Goal: Complete application form

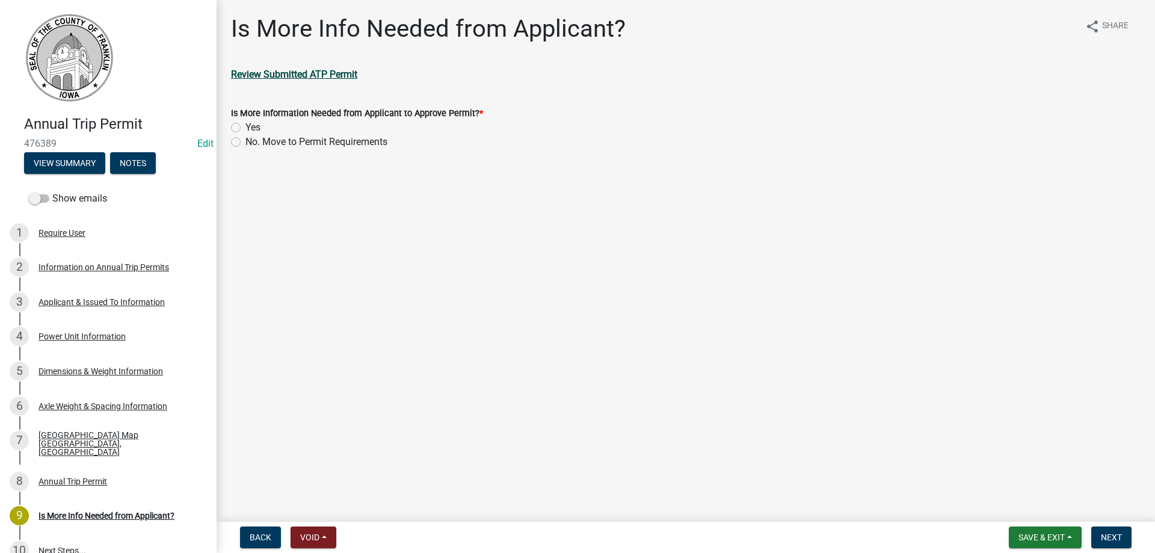
click at [291, 70] on strong "Review Submitted ATP Permit" at bounding box center [294, 74] width 126 height 11
click at [246, 140] on label "No. Move to Permit Requirements" at bounding box center [317, 142] width 142 height 14
click at [246, 140] on input "No. Move to Permit Requirements" at bounding box center [250, 139] width 8 height 8
radio input "true"
click at [1105, 537] on span "Next" at bounding box center [1111, 538] width 21 height 10
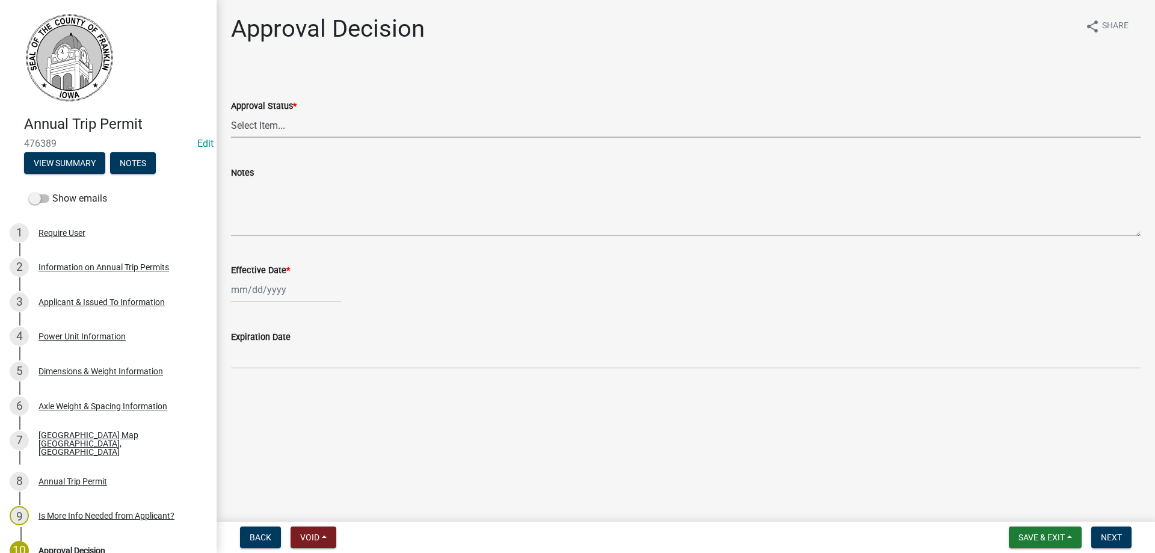
click at [256, 124] on select "Select Item... Approved Denied" at bounding box center [686, 125] width 910 height 25
click at [231, 113] on select "Select Item... Approved Denied" at bounding box center [686, 125] width 910 height 25
select select "8c6c25e9-9d4c-4273-8cab-99342f13476a"
click at [276, 292] on div at bounding box center [286, 289] width 110 height 25
select select "9"
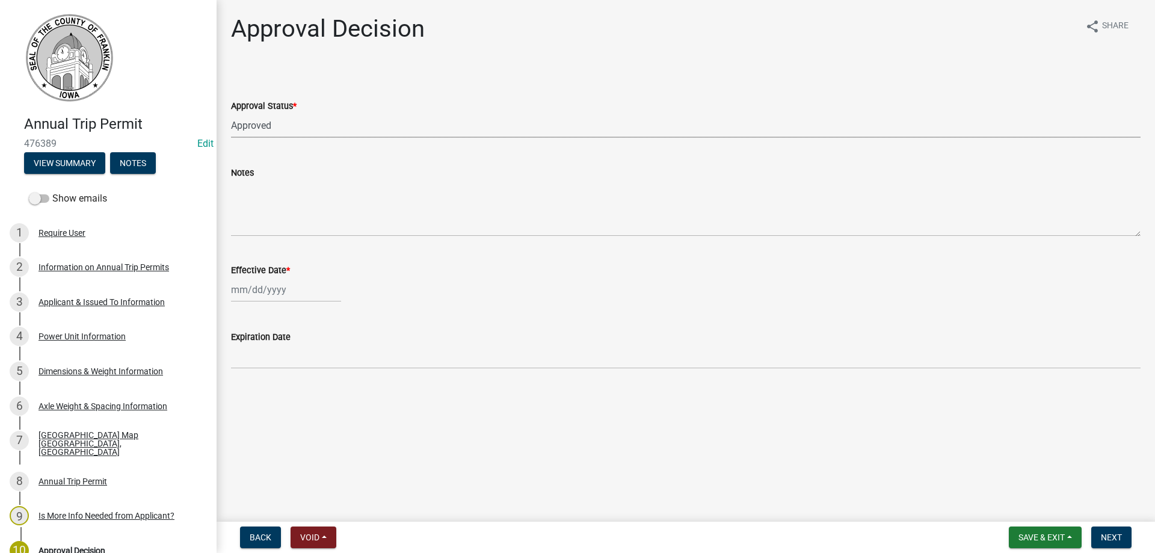
select select "2025"
click at [283, 372] on div "10" at bounding box center [281, 372] width 19 height 19
type input "[DATE]"
click at [1111, 537] on span "Next" at bounding box center [1111, 538] width 21 height 10
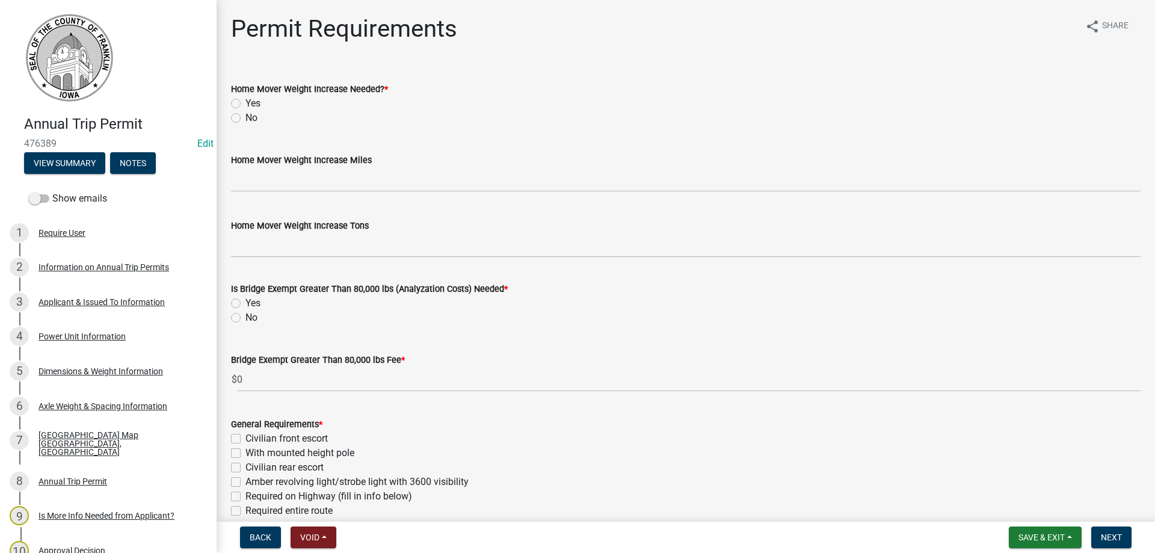
click at [246, 118] on label "No" at bounding box center [252, 118] width 12 height 14
click at [246, 118] on input "No" at bounding box center [250, 115] width 8 height 8
radio input "true"
click at [246, 320] on label "No" at bounding box center [252, 317] width 12 height 14
click at [246, 318] on input "No" at bounding box center [250, 314] width 8 height 8
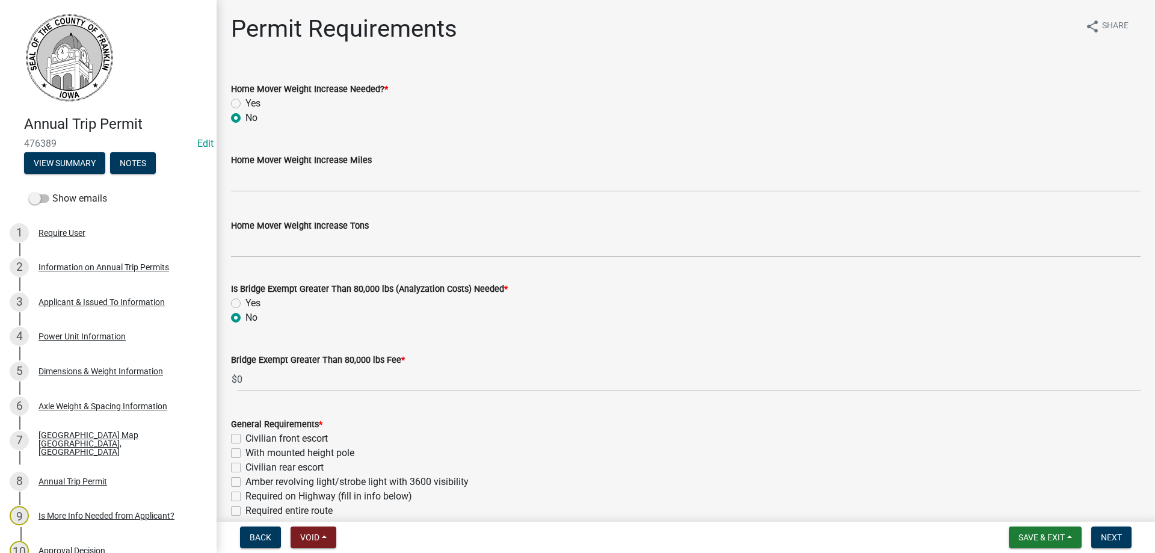
radio input "true"
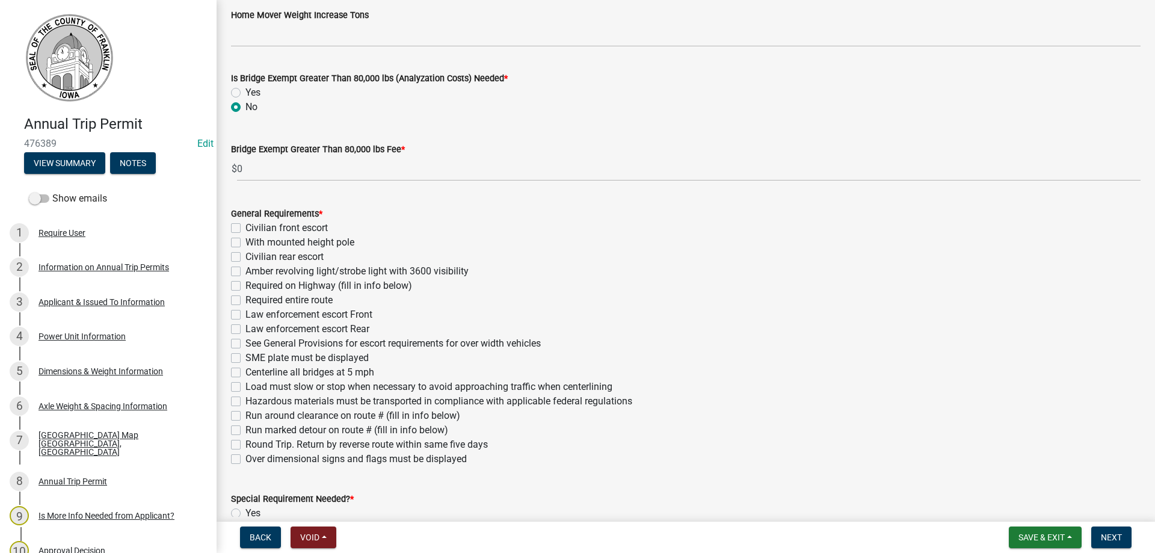
scroll to position [301, 0]
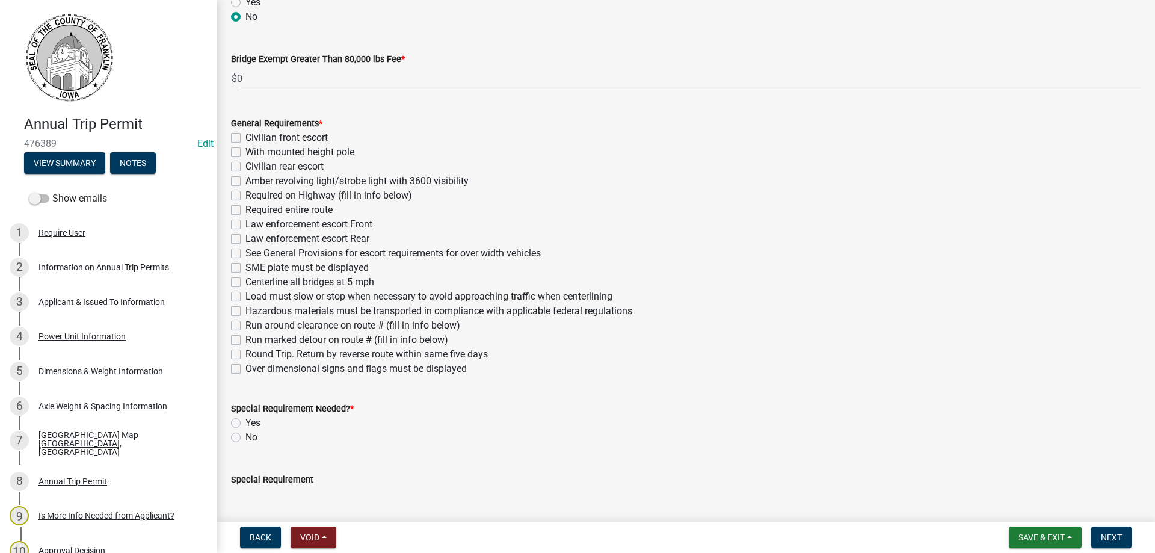
click at [246, 181] on label "Amber revolving light/strobe light with 3600 visibility" at bounding box center [357, 181] width 223 height 14
click at [246, 181] on input "Amber revolving light/strobe light with 3600 visibility" at bounding box center [250, 178] width 8 height 8
checkbox input "true"
checkbox input "false"
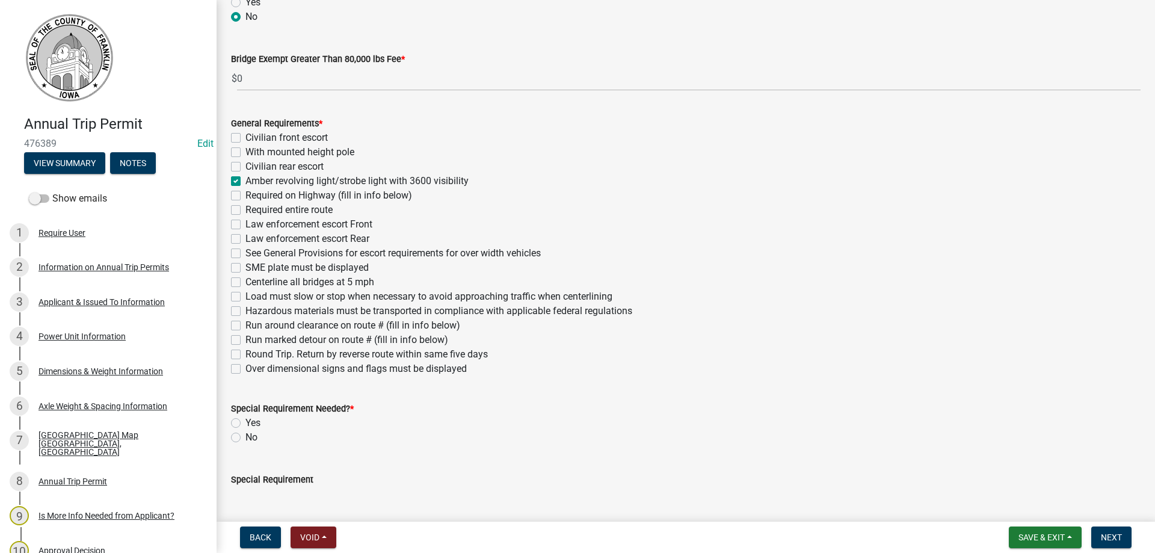
checkbox input "false"
checkbox input "true"
checkbox input "false"
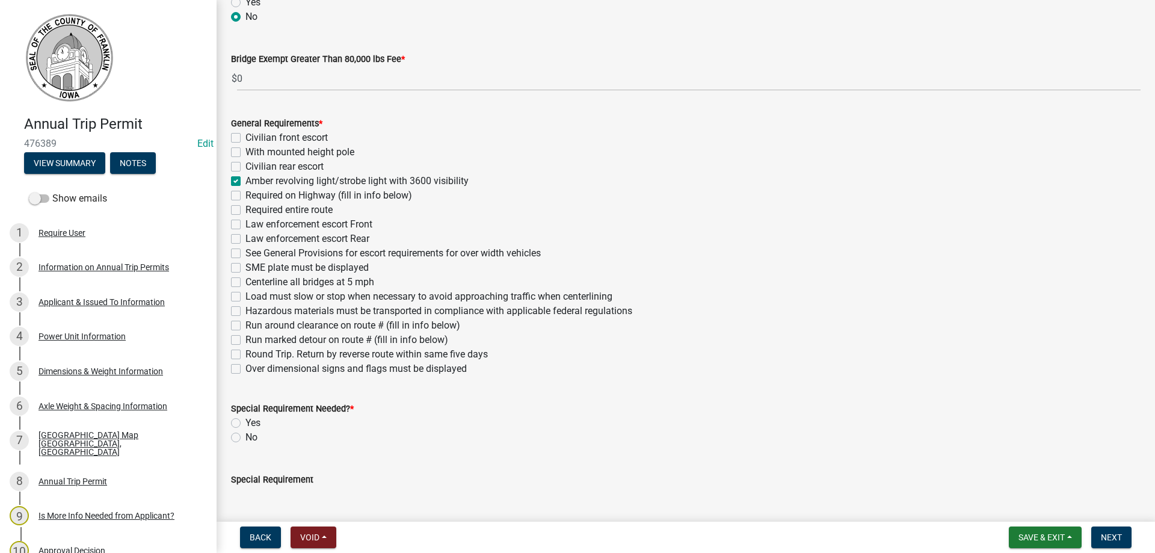
checkbox input "false"
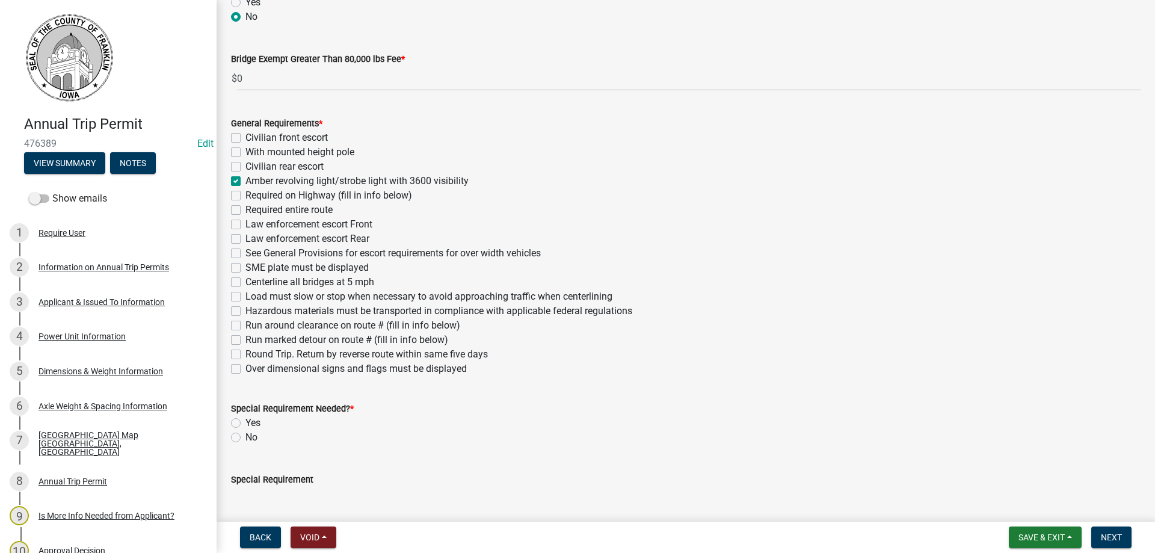
checkbox input "false"
click at [246, 369] on label "Over dimensional signs and flags must be displayed" at bounding box center [356, 369] width 221 height 14
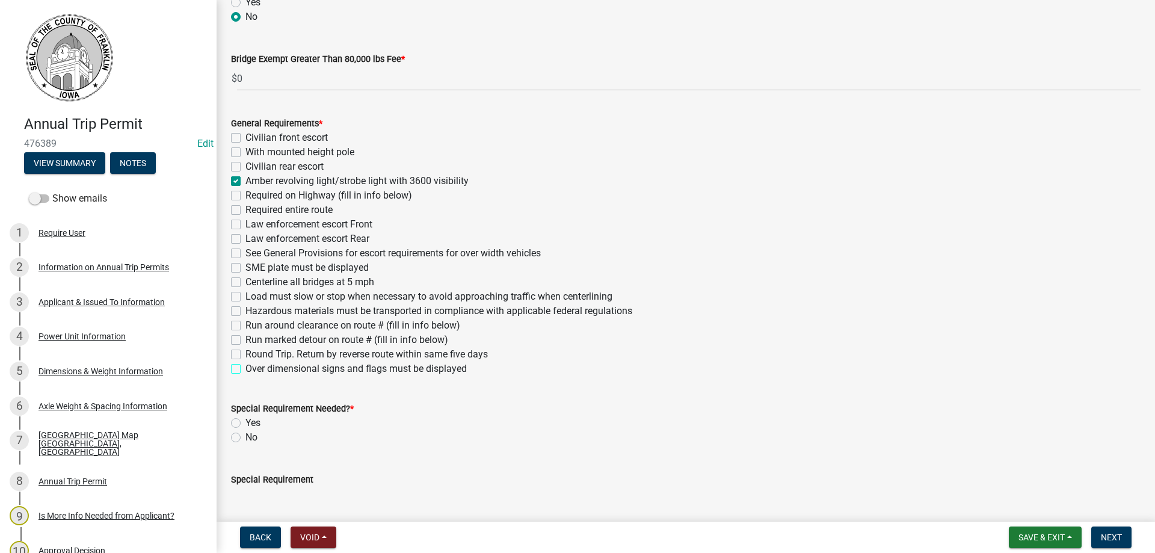
click at [246, 369] on input "Over dimensional signs and flags must be displayed" at bounding box center [250, 366] width 8 height 8
checkbox input "true"
checkbox input "false"
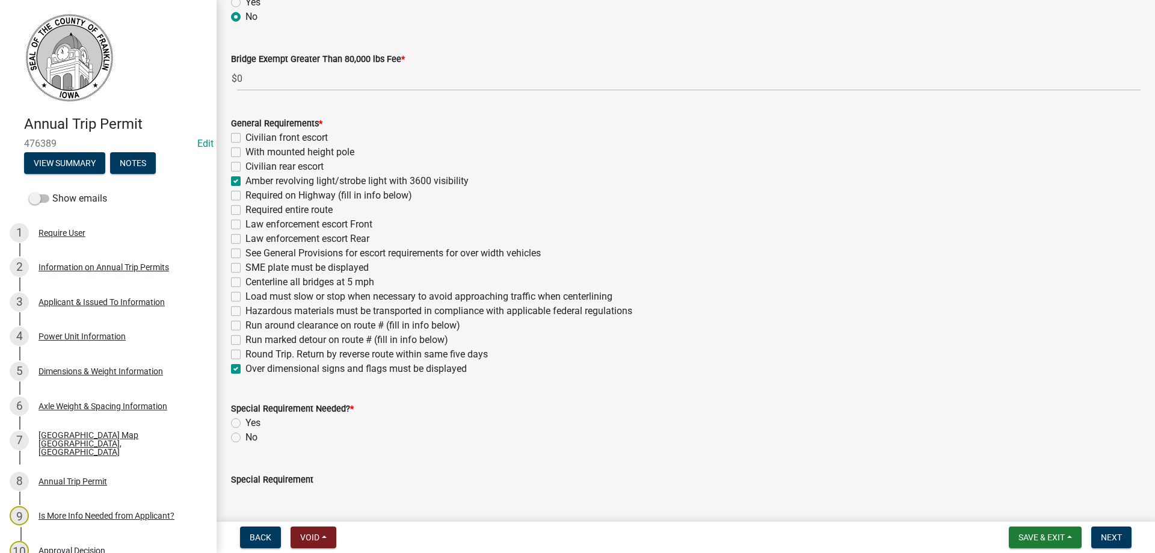
checkbox input "true"
checkbox input "false"
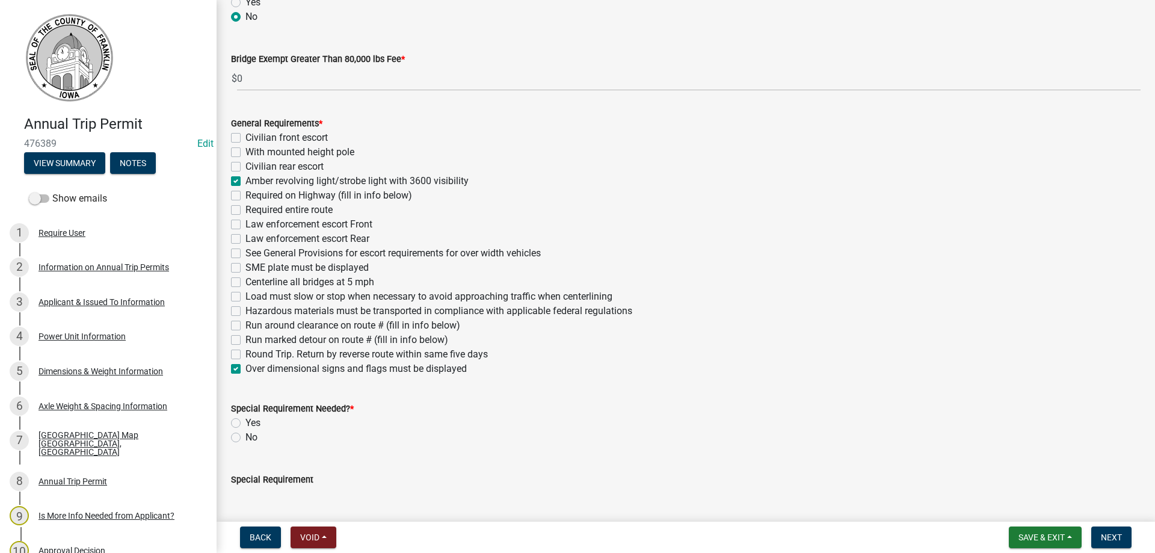
checkbox input "false"
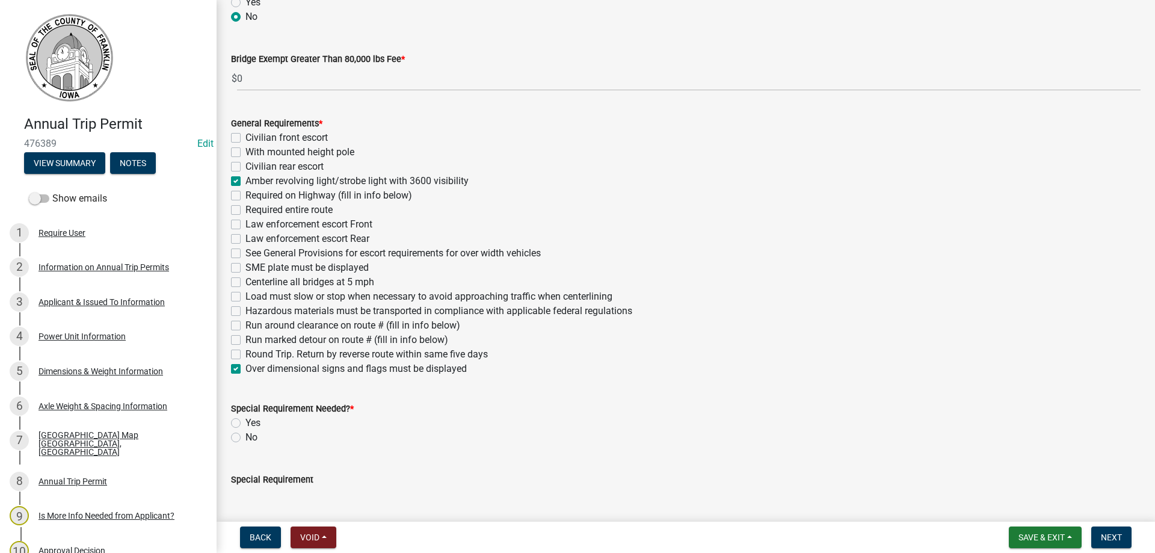
checkbox input "false"
checkbox input "true"
click at [246, 153] on label "With mounted height pole" at bounding box center [300, 152] width 109 height 14
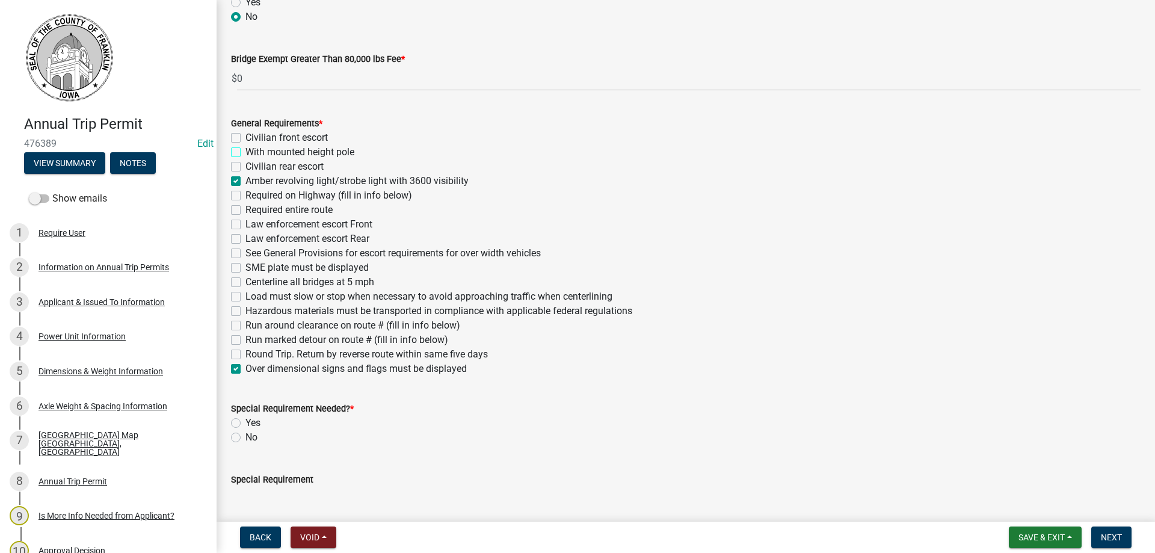
click at [246, 153] on input "With mounted height pole" at bounding box center [250, 149] width 8 height 8
checkbox input "true"
checkbox input "false"
checkbox input "true"
checkbox input "false"
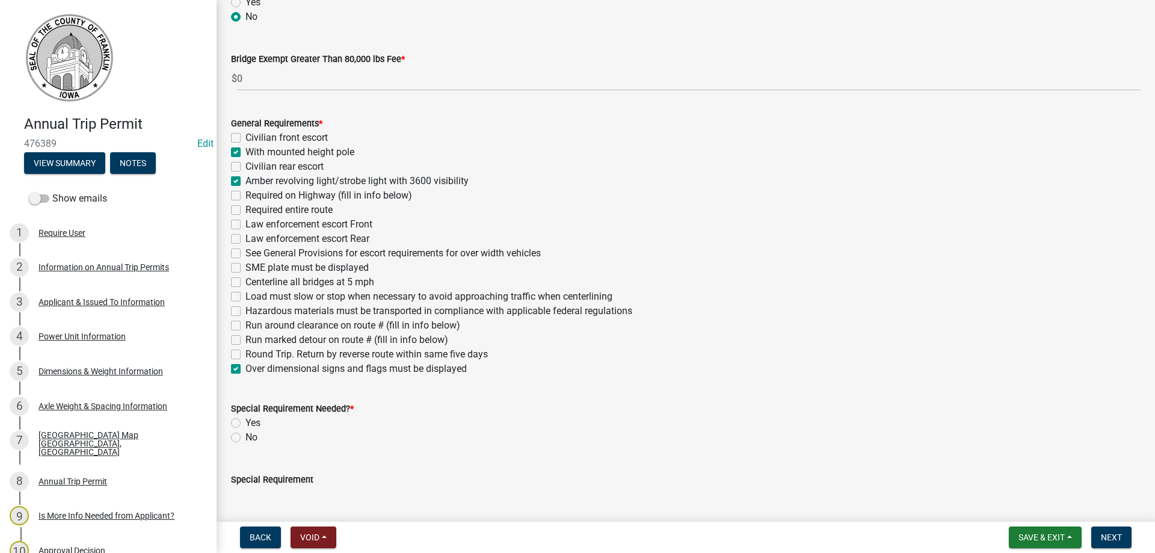
checkbox input "true"
checkbox input "false"
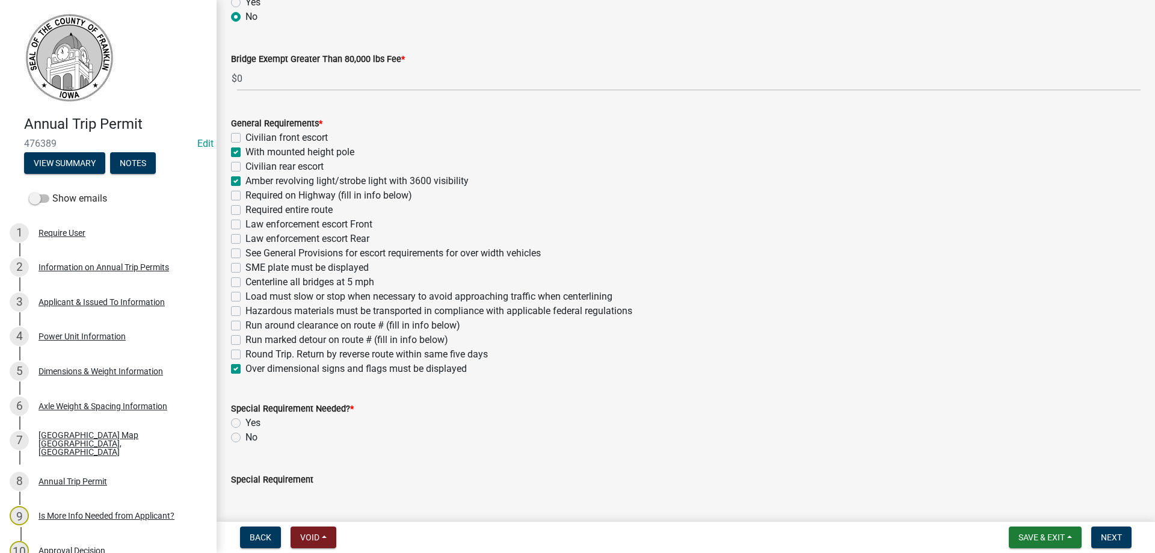
checkbox input "false"
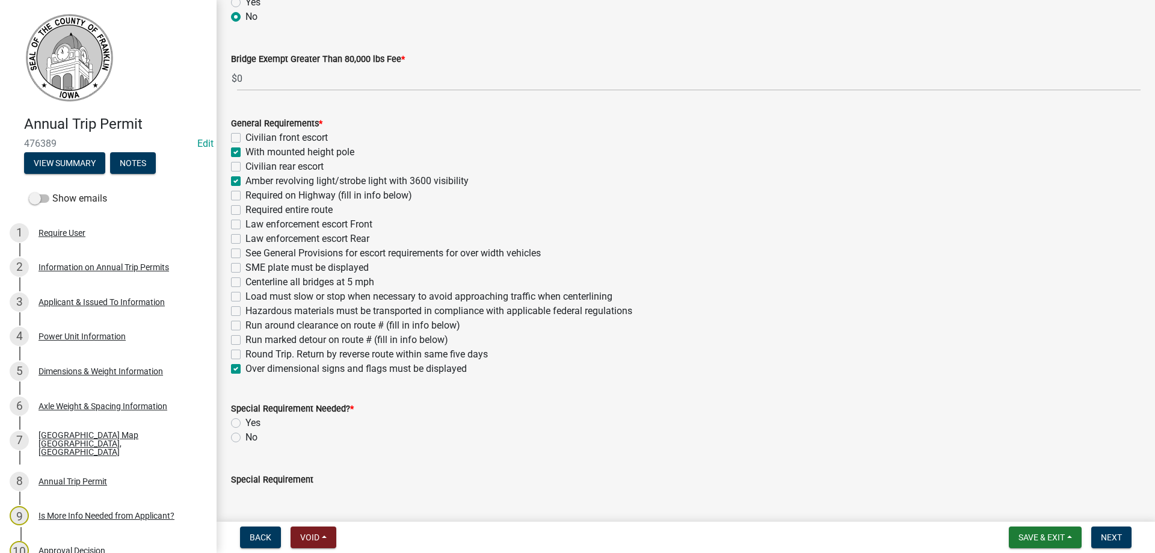
checkbox input "false"
checkbox input "true"
click at [246, 136] on label "Civilian front escort" at bounding box center [287, 138] width 82 height 14
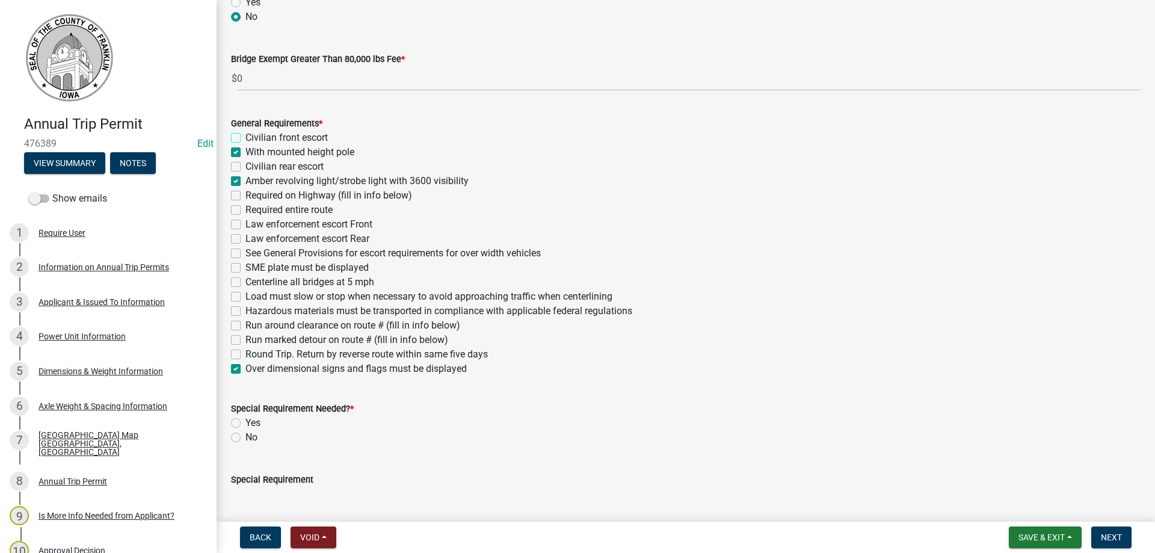
click at [246, 136] on input "Civilian front escort" at bounding box center [250, 135] width 8 height 8
checkbox input "true"
checkbox input "false"
checkbox input "true"
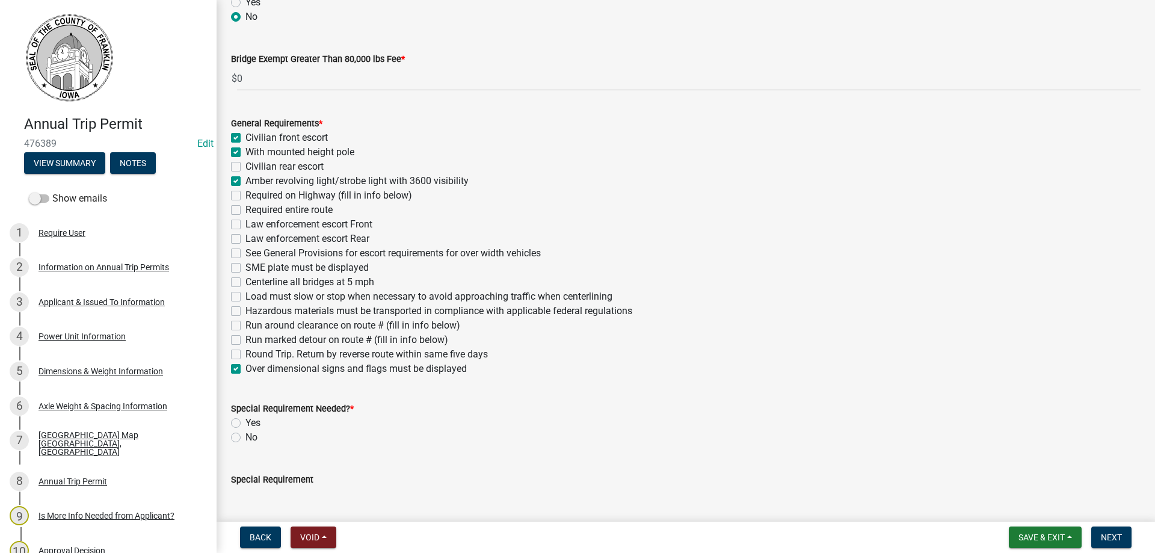
checkbox input "false"
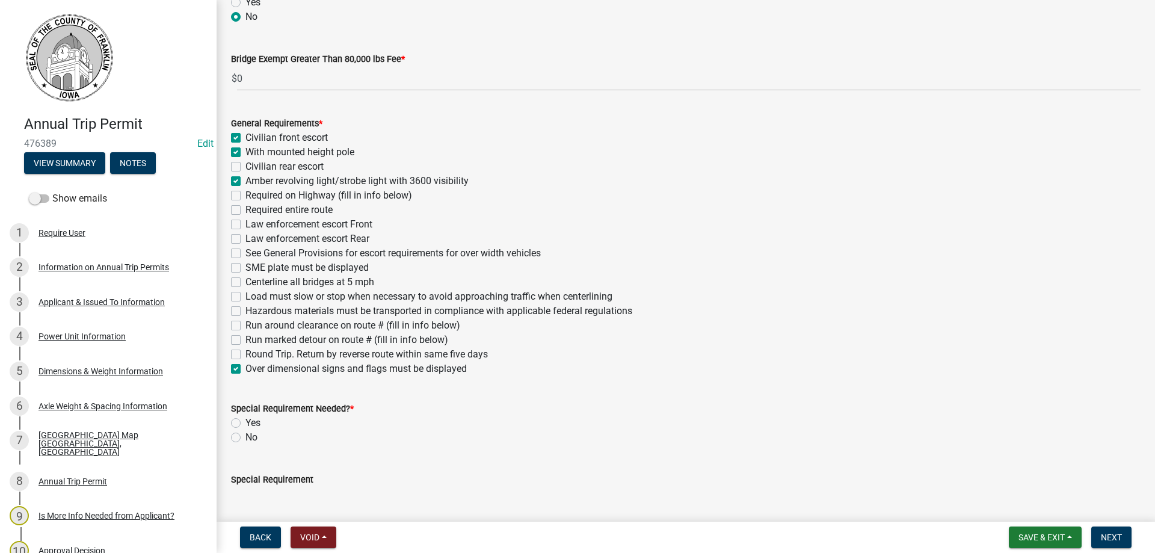
checkbox input "false"
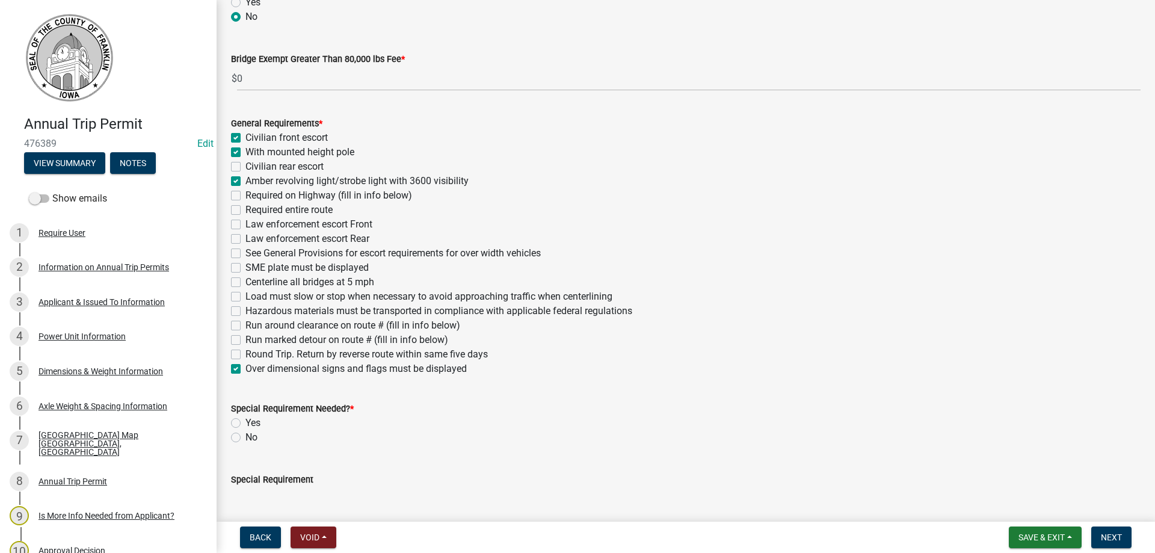
checkbox input "false"
checkbox input "true"
click at [246, 253] on label "See General Provisions for escort requirements for over width vehicles" at bounding box center [393, 253] width 295 height 14
click at [246, 253] on input "See General Provisions for escort requirements for over width vehicles" at bounding box center [250, 250] width 8 height 8
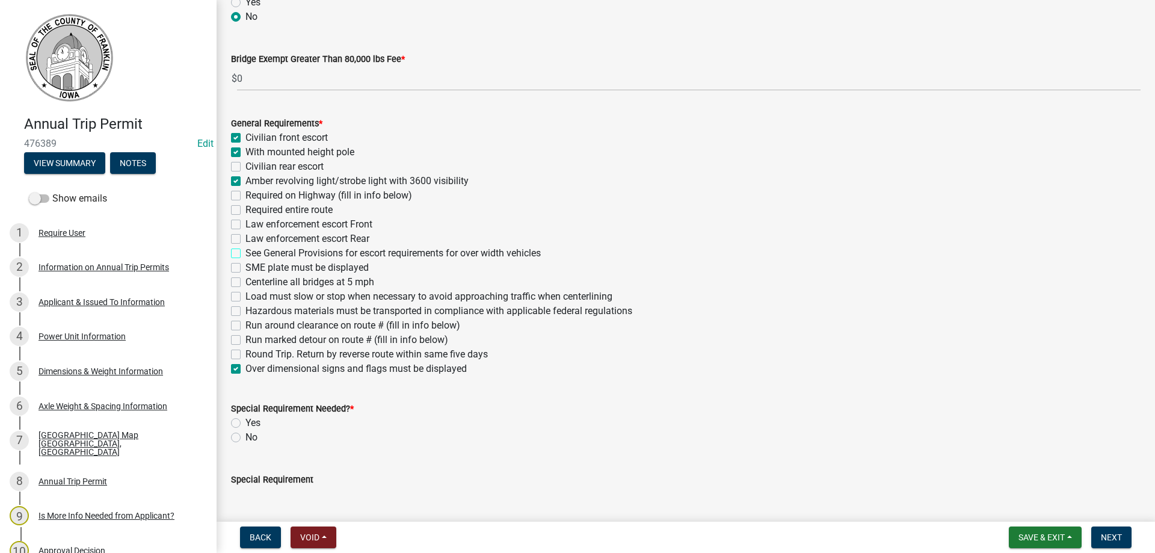
checkbox input "true"
checkbox input "false"
checkbox input "true"
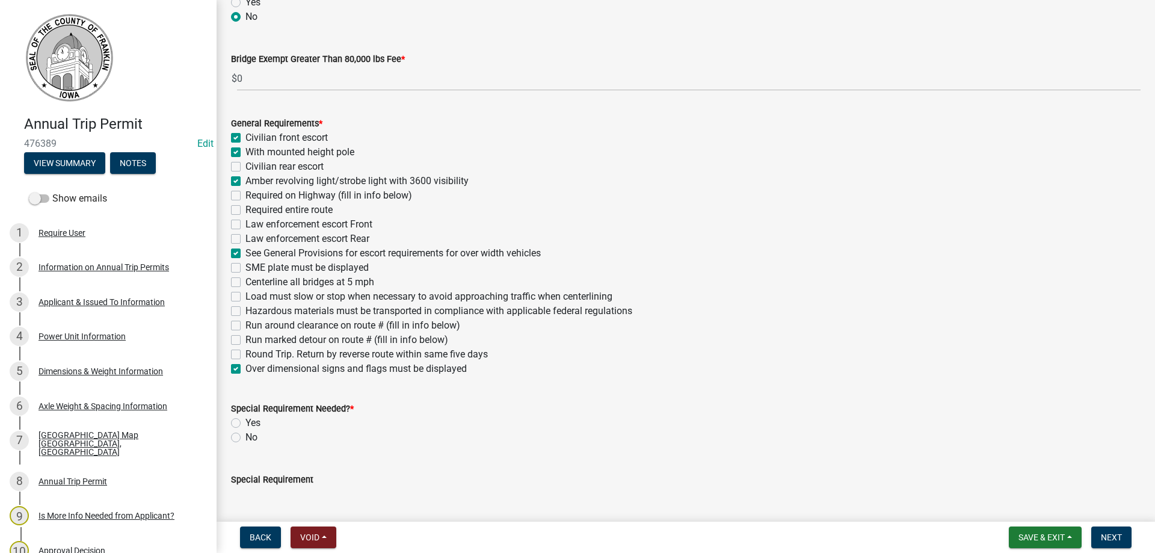
checkbox input "false"
checkbox input "true"
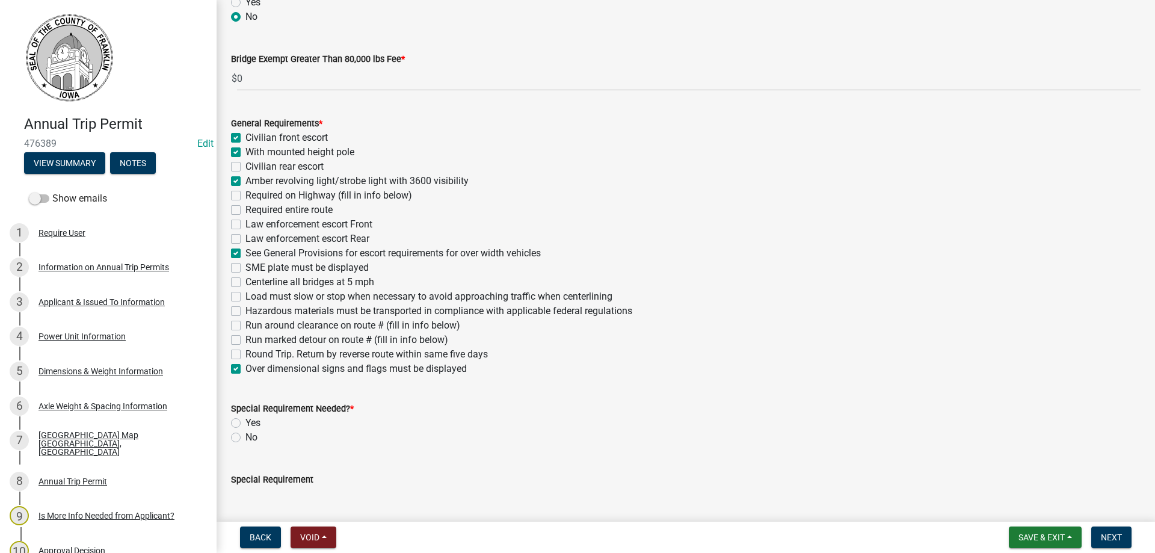
checkbox input "false"
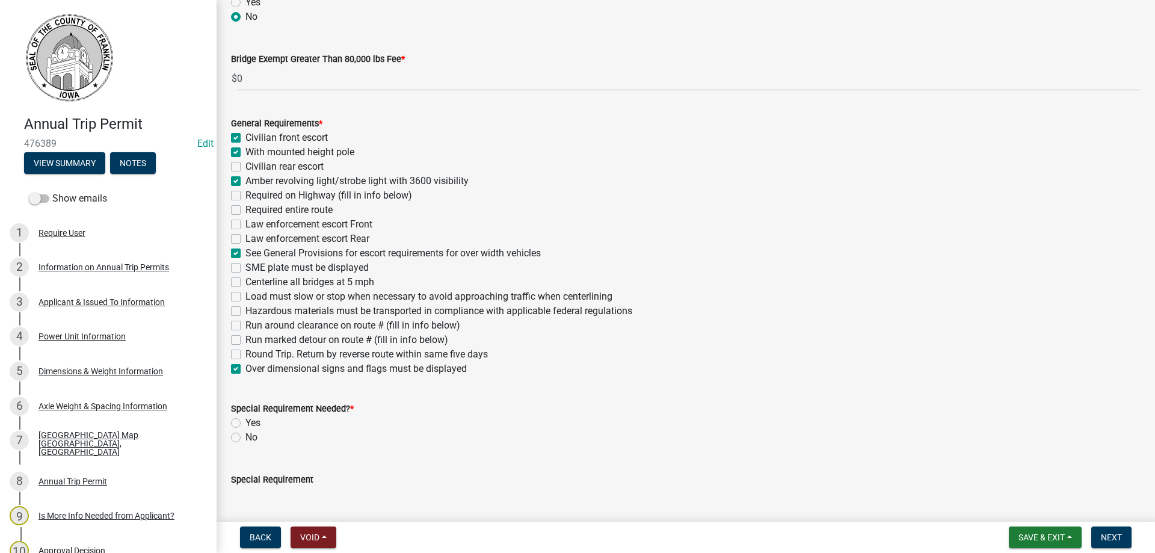
checkbox input "false"
checkbox input "true"
click at [246, 282] on label "Centerline all bridges at 5 mph" at bounding box center [310, 282] width 129 height 14
click at [246, 282] on input "Centerline all bridges at 5 mph" at bounding box center [250, 279] width 8 height 8
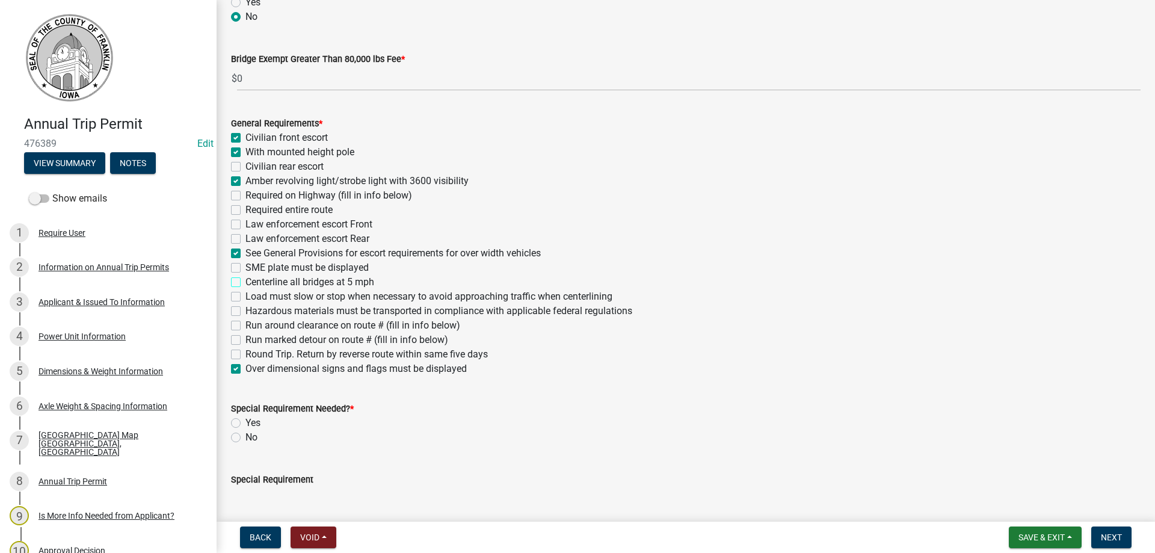
checkbox input "true"
checkbox input "false"
checkbox input "true"
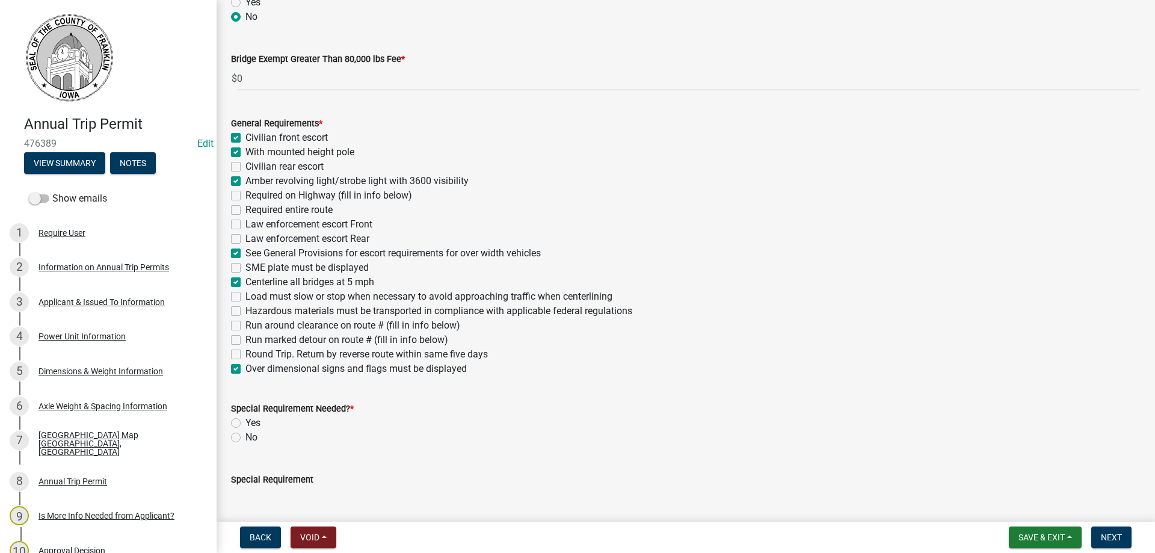
checkbox input "false"
checkbox input "true"
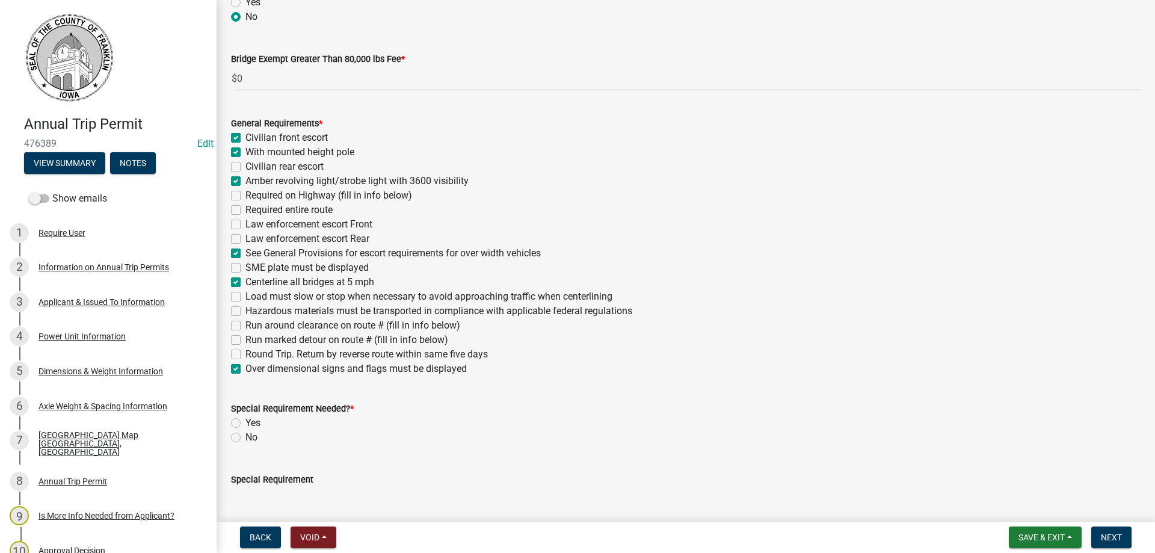
checkbox input "false"
checkbox input "true"
checkbox input "false"
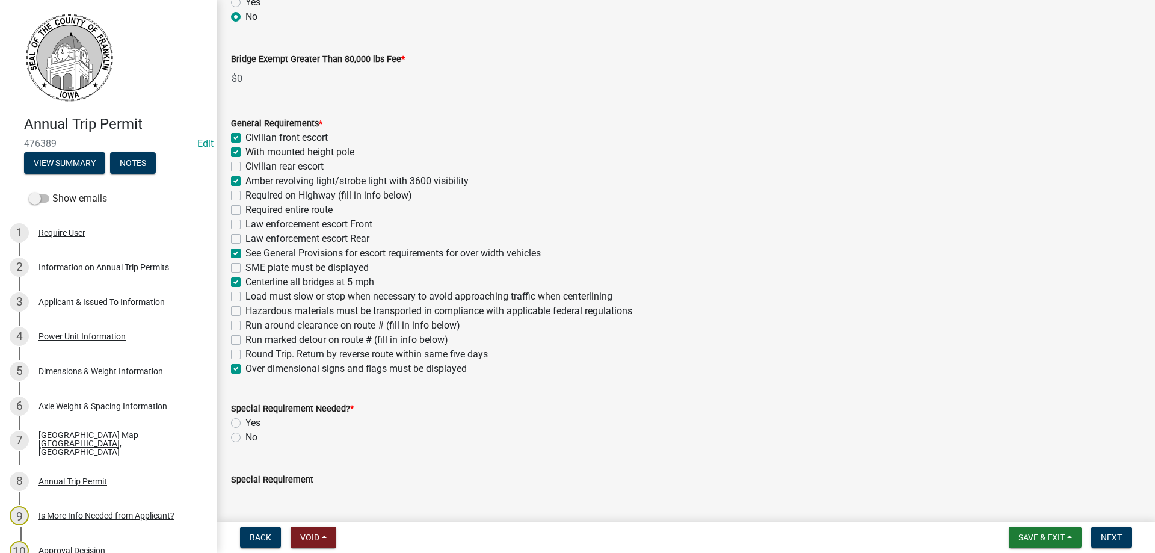
checkbox input "false"
checkbox input "true"
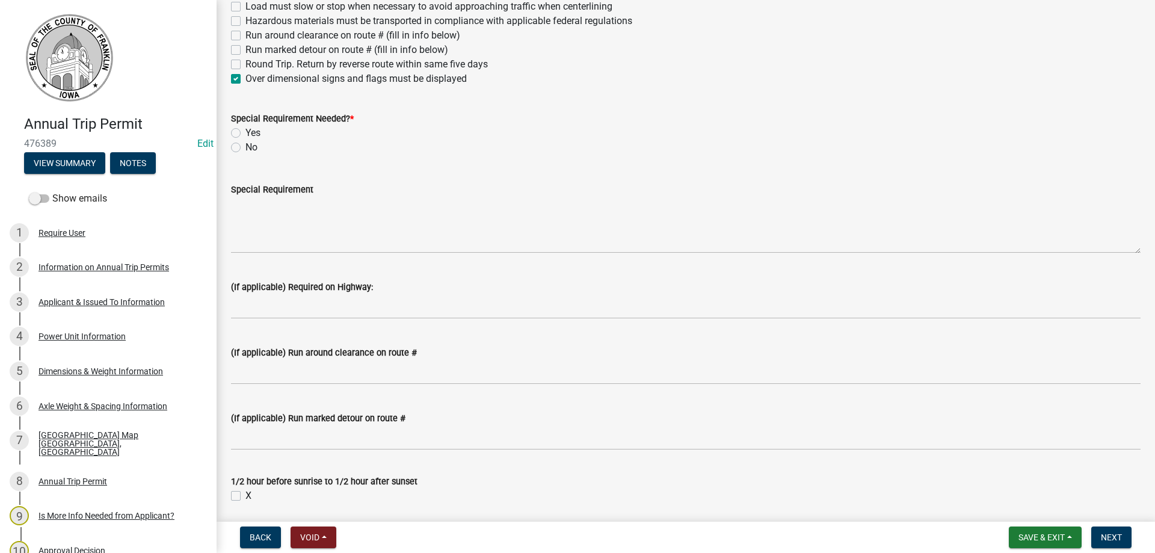
scroll to position [662, 0]
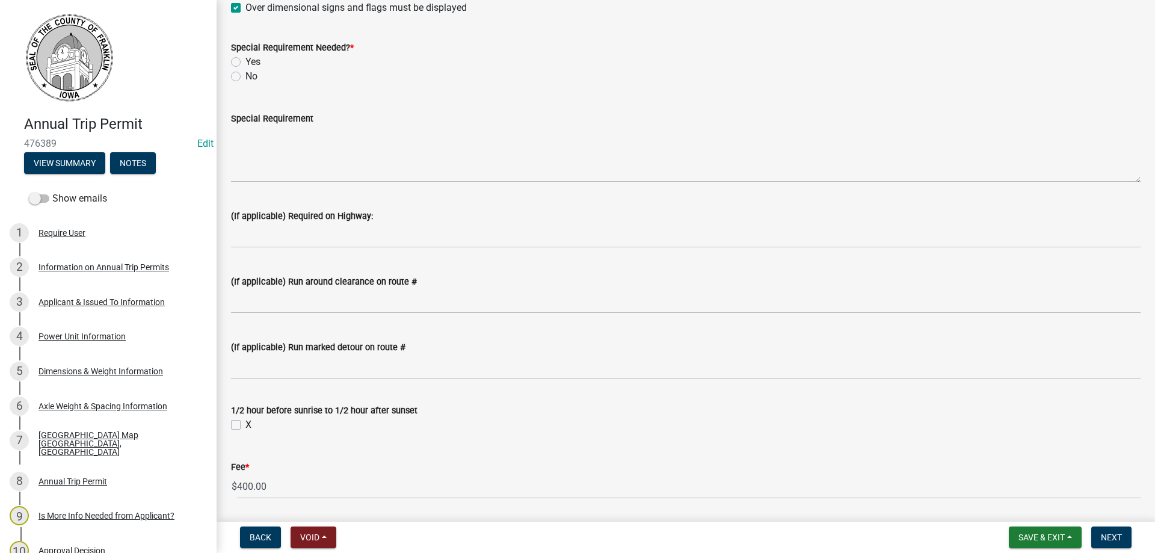
click at [246, 425] on label "X" at bounding box center [249, 425] width 6 height 14
click at [246, 425] on input "X" at bounding box center [250, 422] width 8 height 8
checkbox input "true"
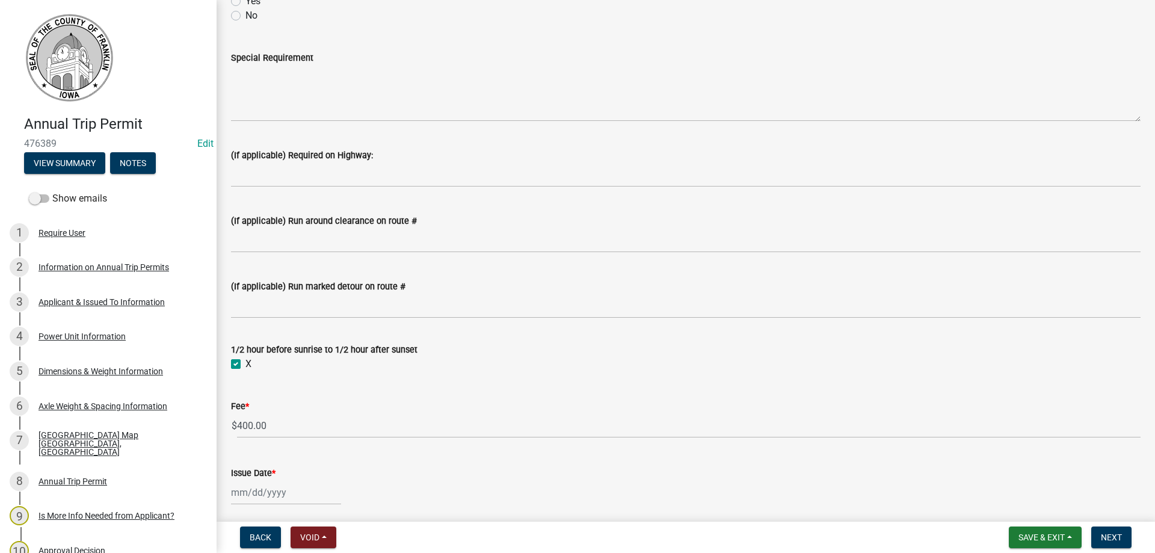
scroll to position [368, 0]
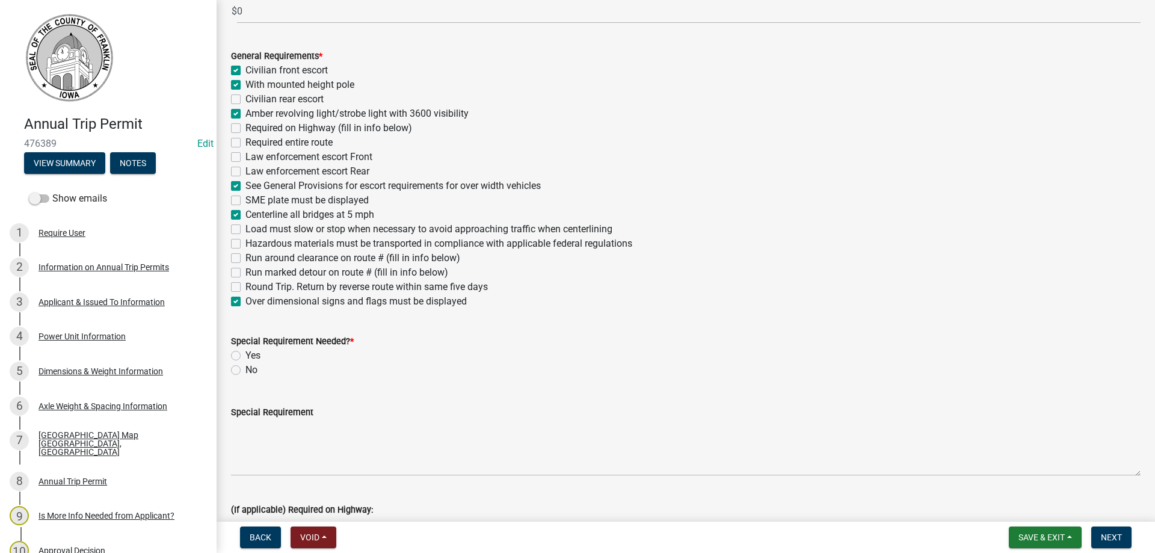
click at [246, 354] on label "Yes" at bounding box center [253, 355] width 15 height 14
click at [246, 354] on input "Yes" at bounding box center [250, 352] width 8 height 8
radio input "true"
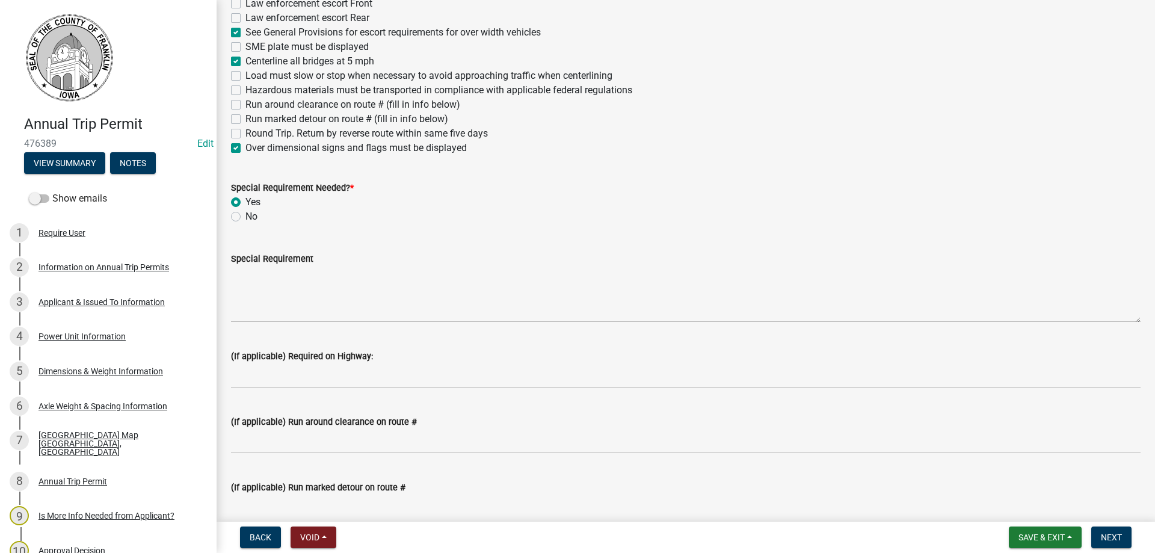
scroll to position [549, 0]
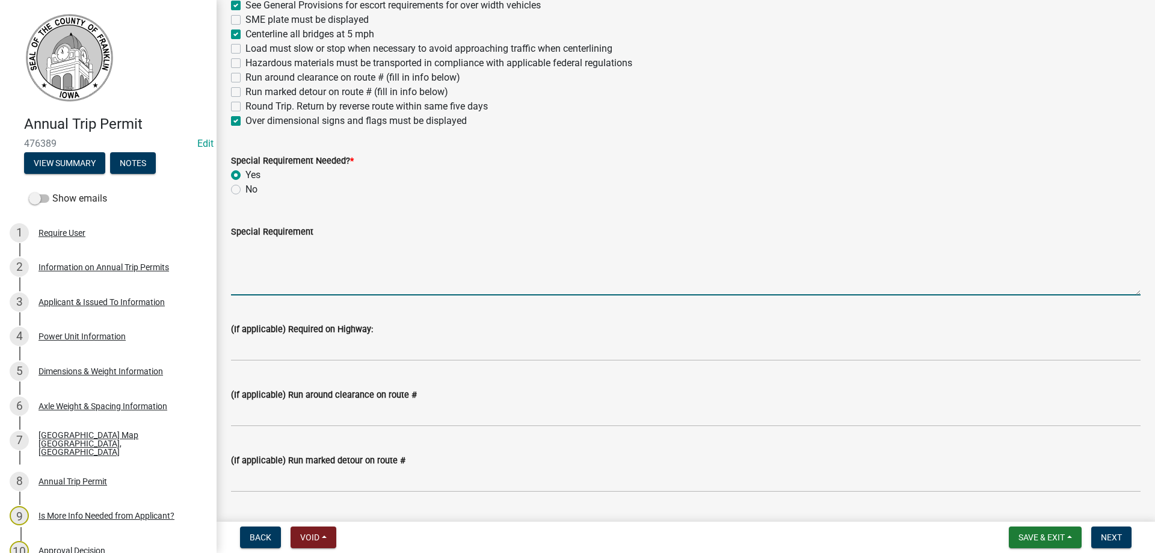
click at [289, 277] on textarea "Special Requirement" at bounding box center [686, 267] width 910 height 57
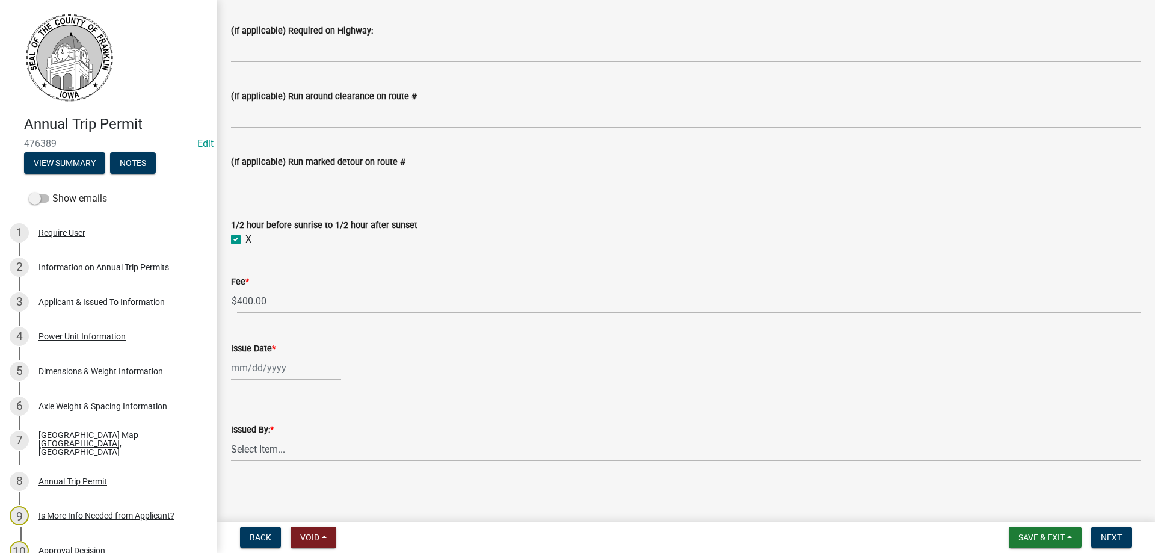
scroll to position [850, 0]
type textarea "No crossing of county bridges on gravel roads with out prior approval from coun…"
click at [267, 367] on div at bounding box center [286, 365] width 110 height 25
select select "9"
select select "2025"
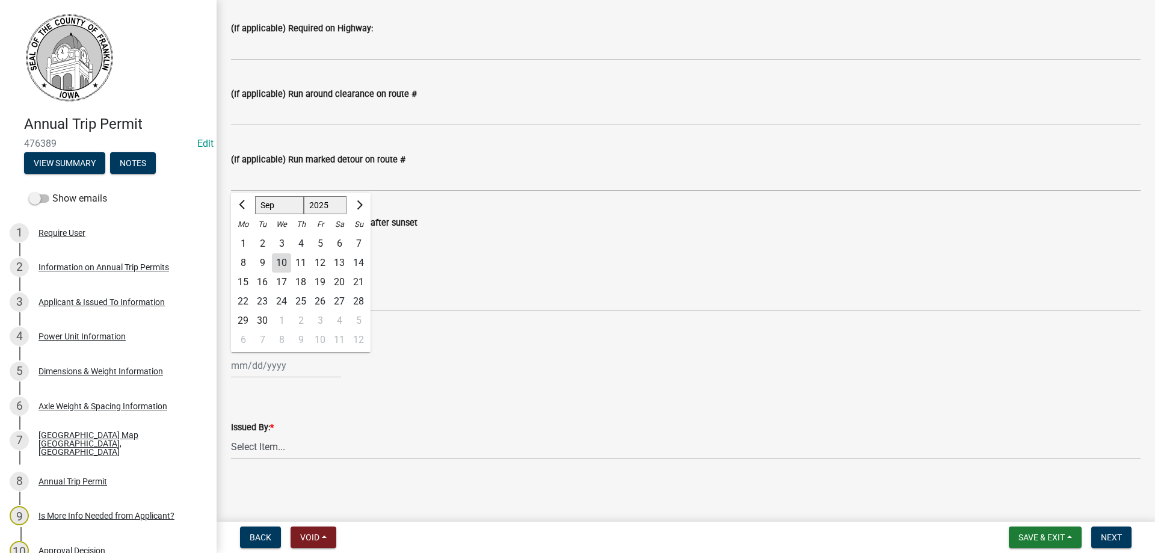
click at [281, 256] on div "10" at bounding box center [281, 262] width 19 height 19
type input "[DATE]"
click at [253, 446] on select "Select Item... [PERSON_NAME] [PERSON_NAME] [PERSON_NAME] [PERSON_NAME]" at bounding box center [686, 446] width 910 height 25
click at [231, 434] on select "Select Item... [PERSON_NAME] [PERSON_NAME] [PERSON_NAME] [PERSON_NAME]" at bounding box center [686, 446] width 910 height 25
select select "7f02d393-746a-4e97-8a52-03f8831b4376"
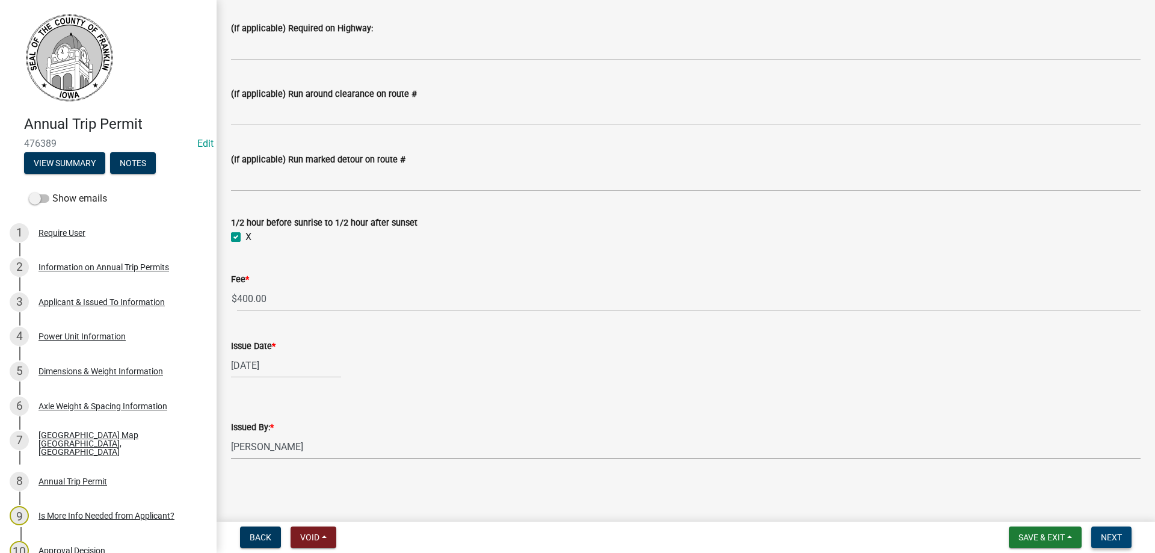
click at [1109, 534] on span "Next" at bounding box center [1111, 538] width 21 height 10
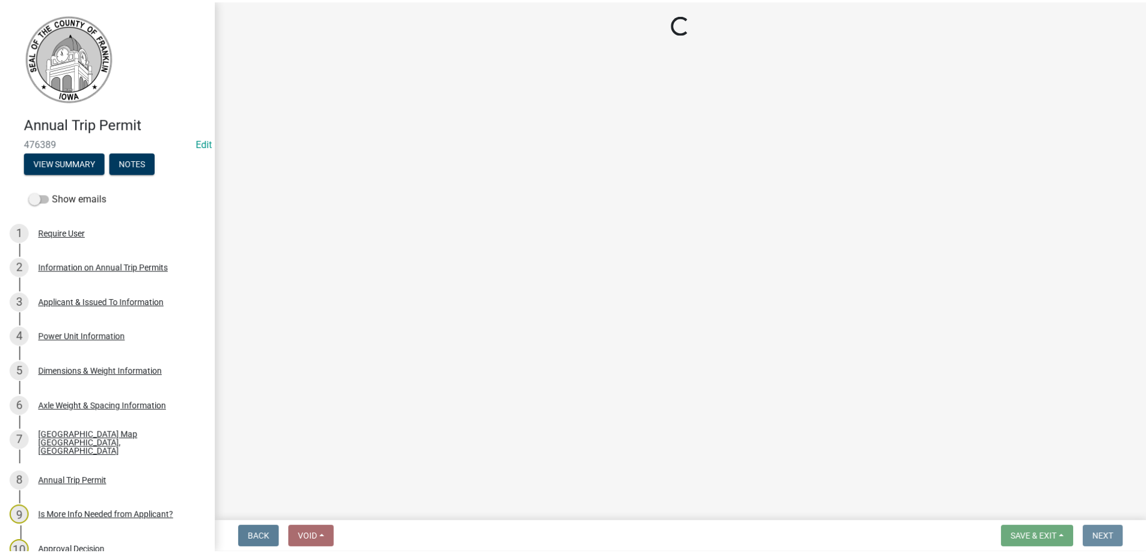
scroll to position [0, 0]
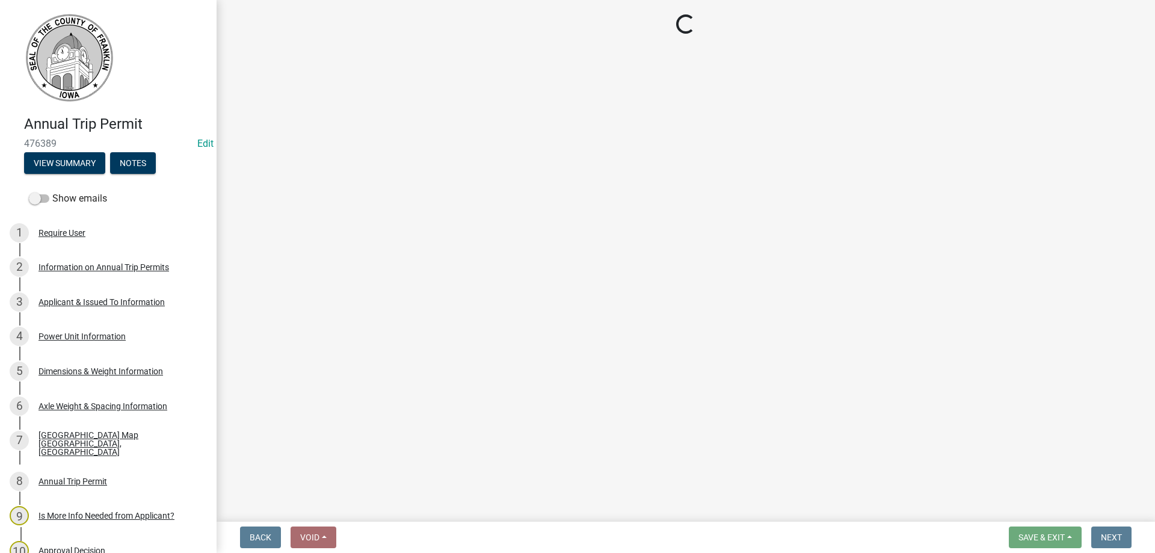
select select "3: 3"
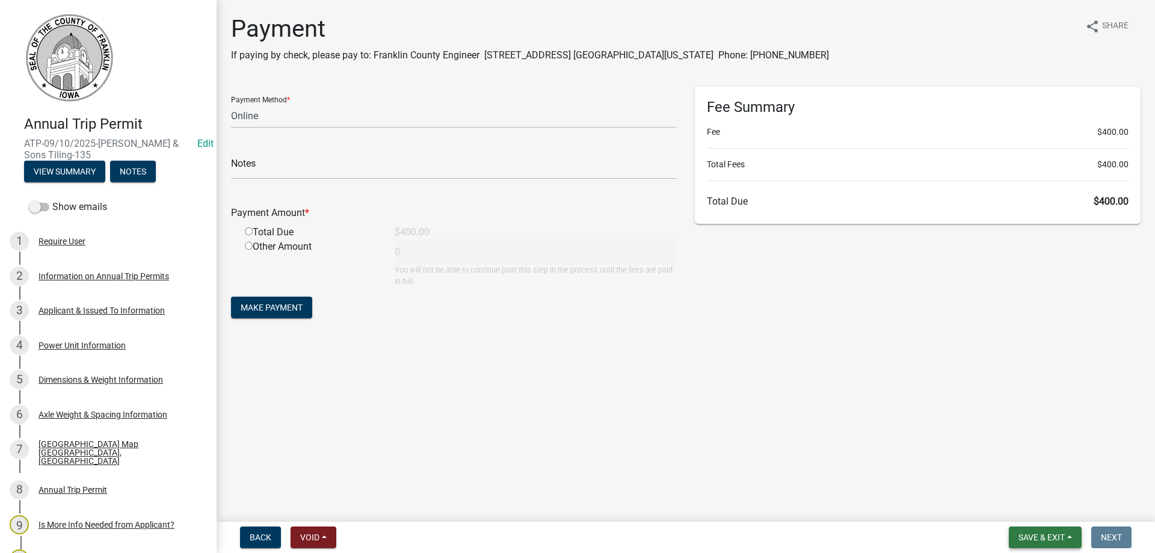
click at [1031, 534] on span "Save & Exit" at bounding box center [1042, 538] width 46 height 10
click at [1024, 504] on button "Save & Exit" at bounding box center [1034, 506] width 96 height 29
